Goal: Information Seeking & Learning: Learn about a topic

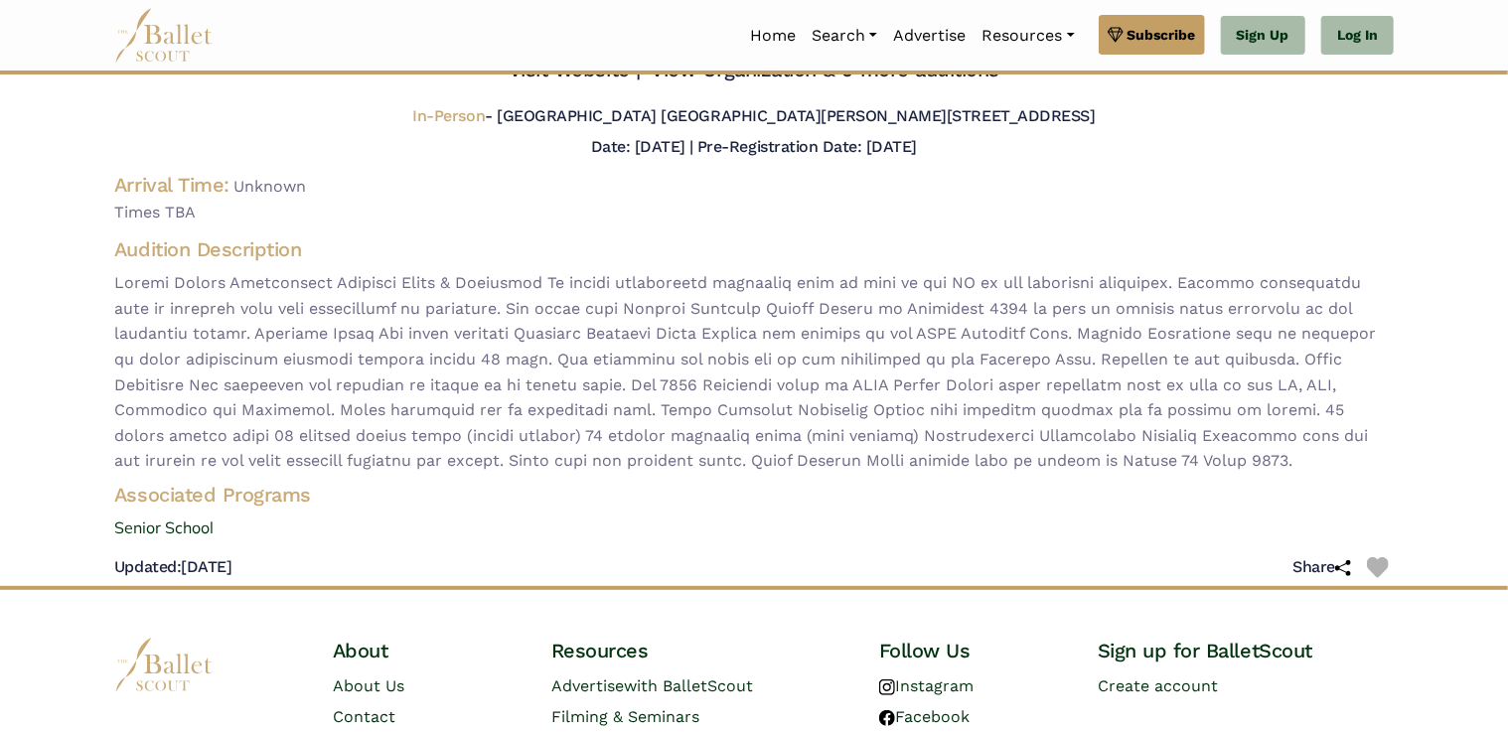
scroll to position [79, 0]
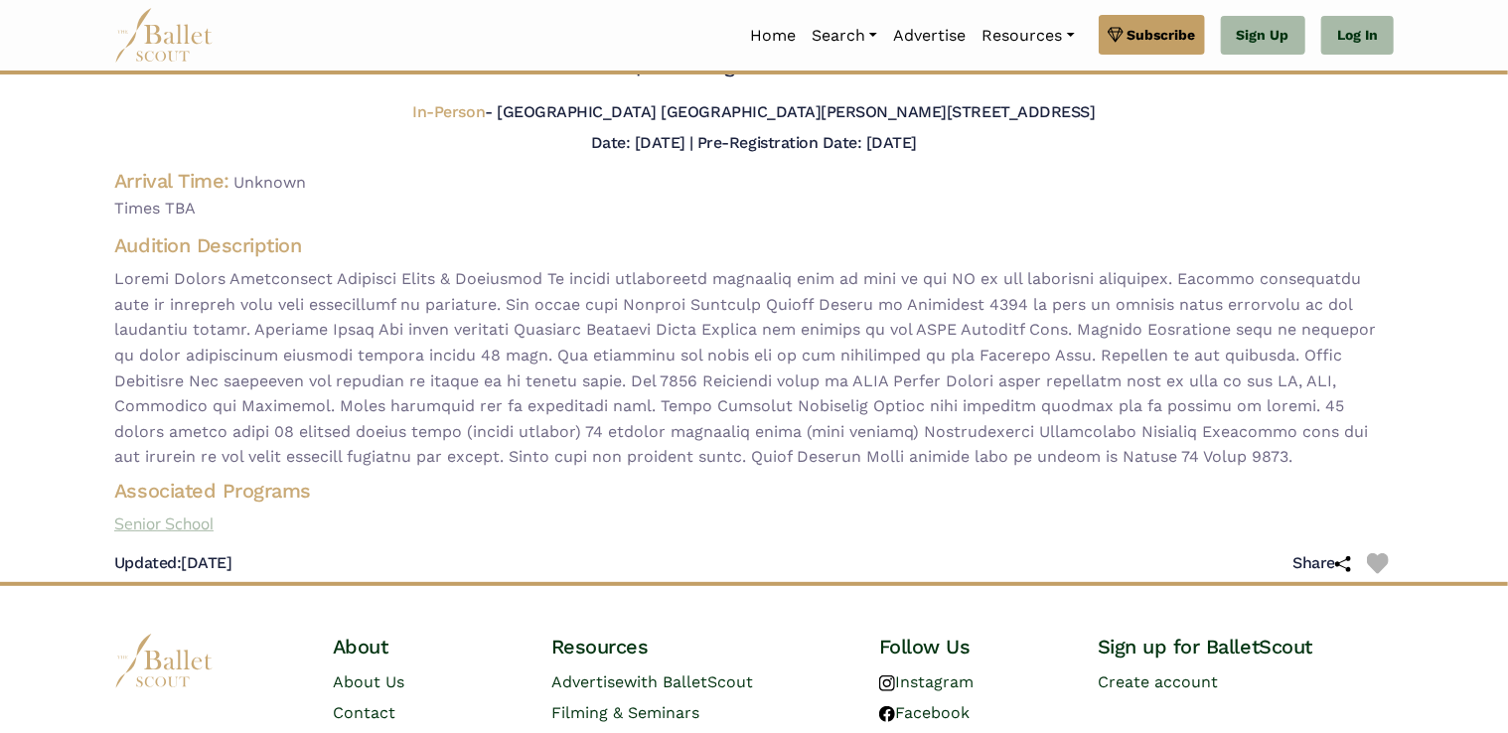
click at [192, 528] on link "Senior School" at bounding box center [754, 525] width 1312 height 26
